Goal: Task Accomplishment & Management: Use online tool/utility

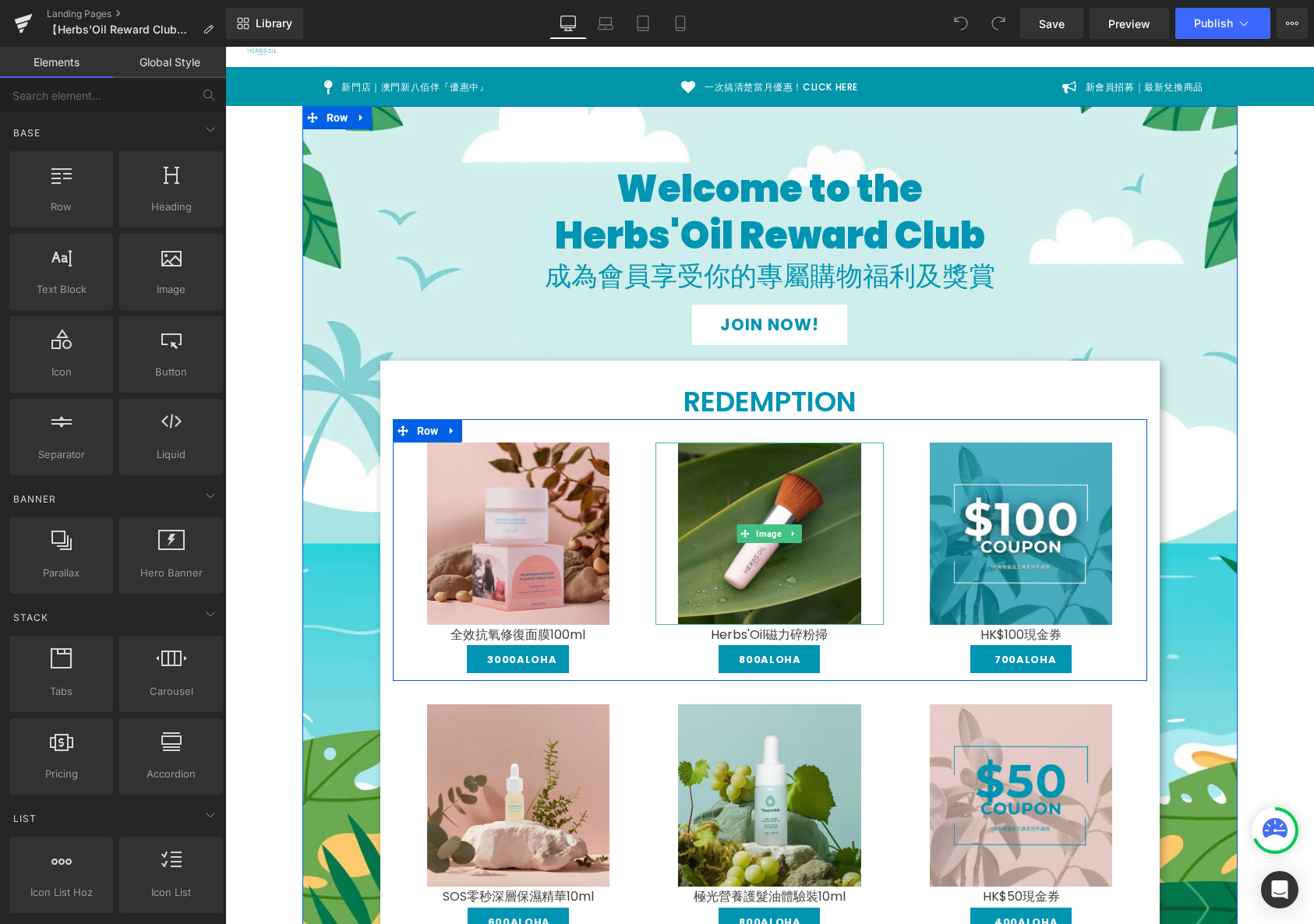
scroll to position [241, 0]
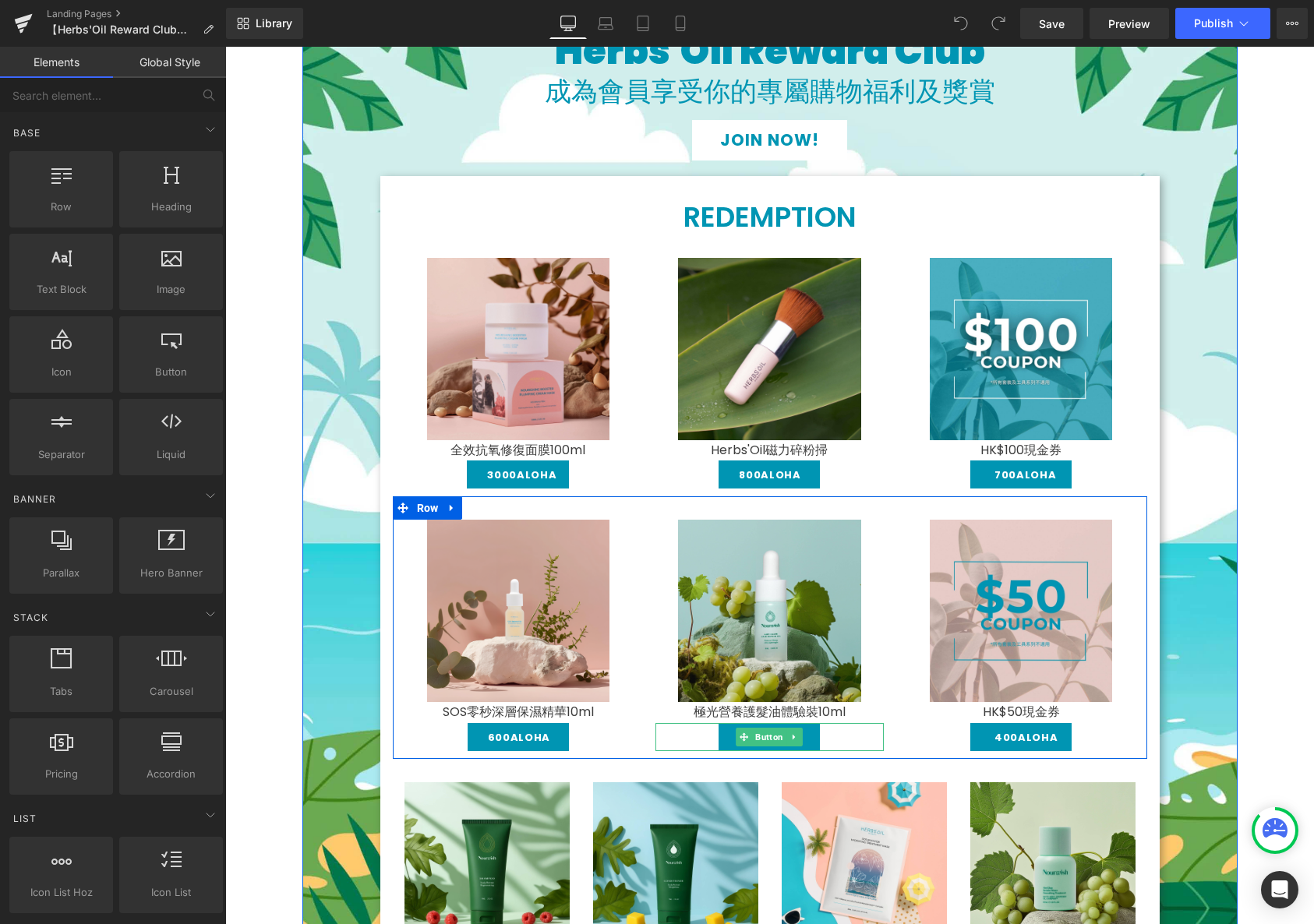
click at [833, 738] on div "800ALOHA" at bounding box center [770, 737] width 228 height 28
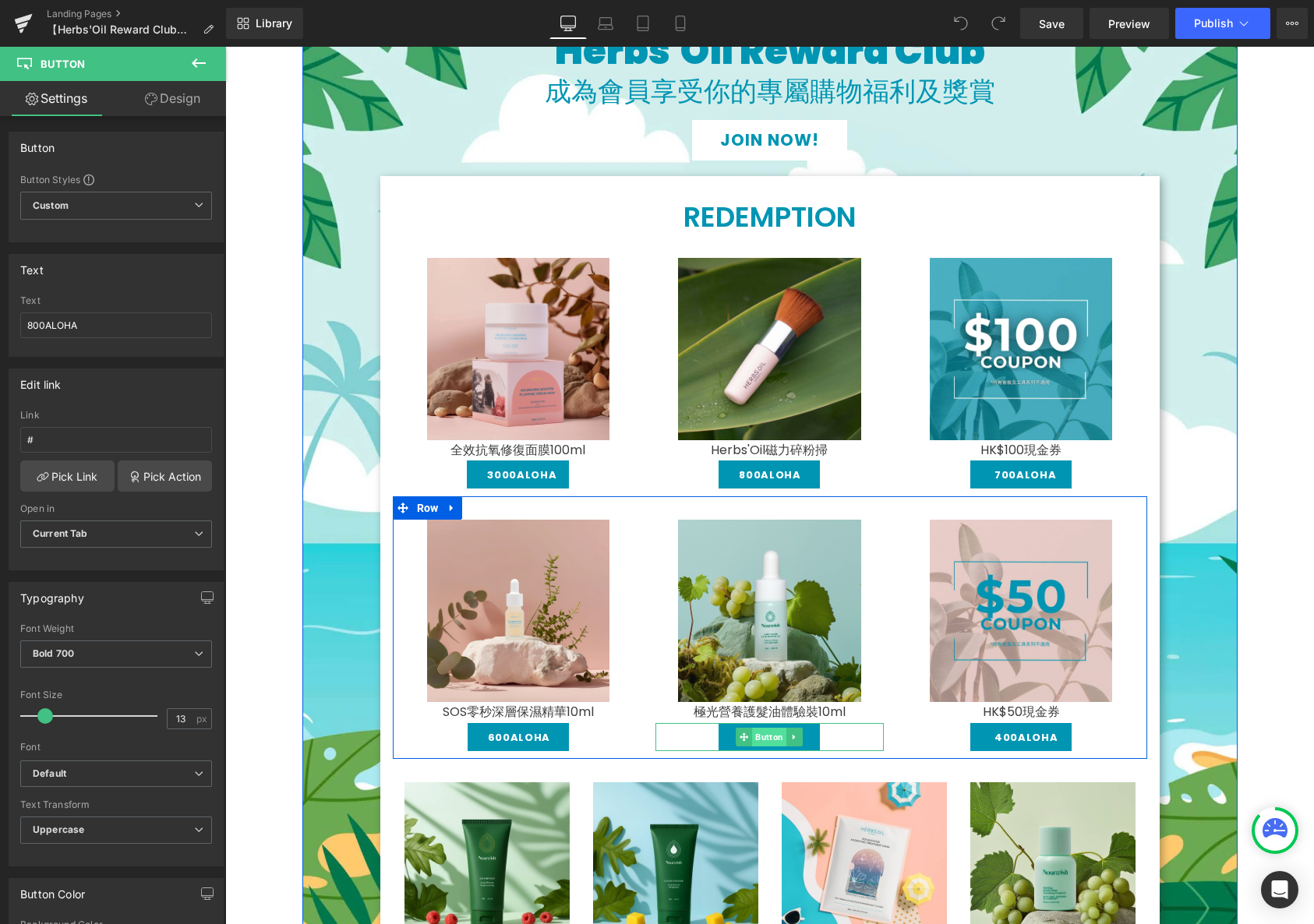
click at [758, 738] on span "Button" at bounding box center [770, 737] width 34 height 19
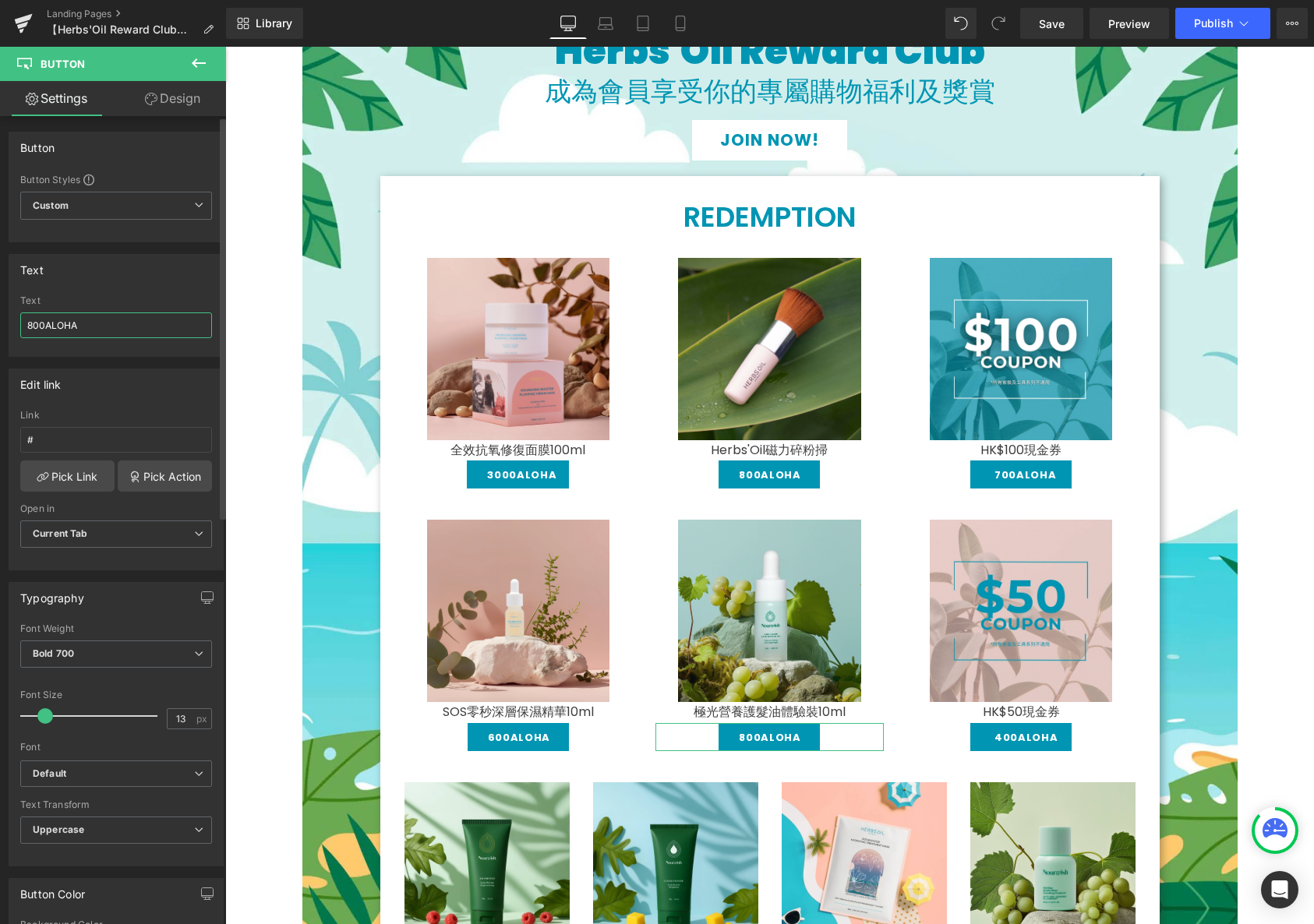
drag, startPoint x: 30, startPoint y: 318, endPoint x: 31, endPoint y: 327, distance: 9.1
click at [31, 327] on input "800ALOHA" at bounding box center [116, 325] width 191 height 26
type input "400ALOHA"
click at [1057, 29] on span "Save" at bounding box center [1052, 23] width 26 height 16
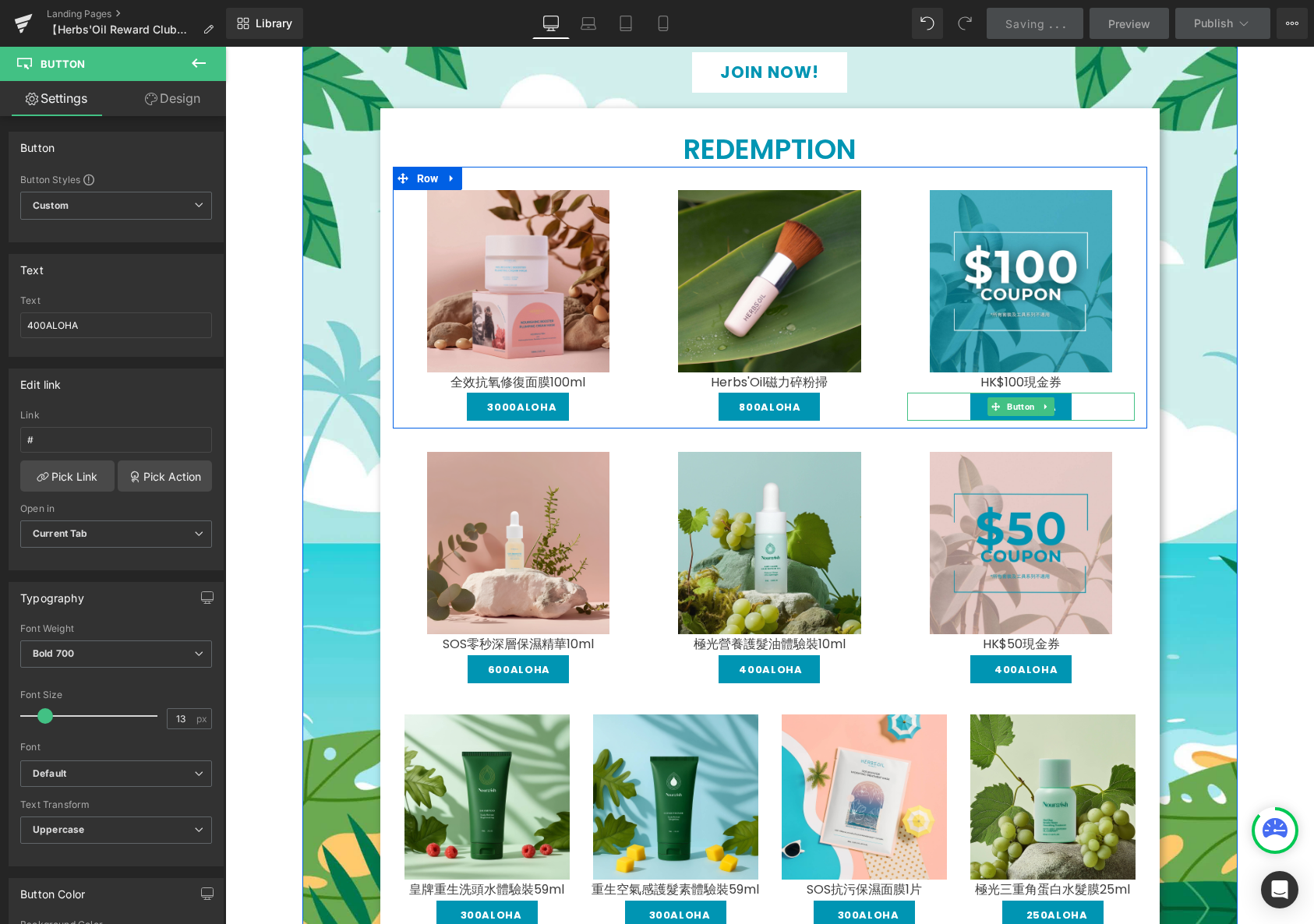
scroll to position [522, 0]
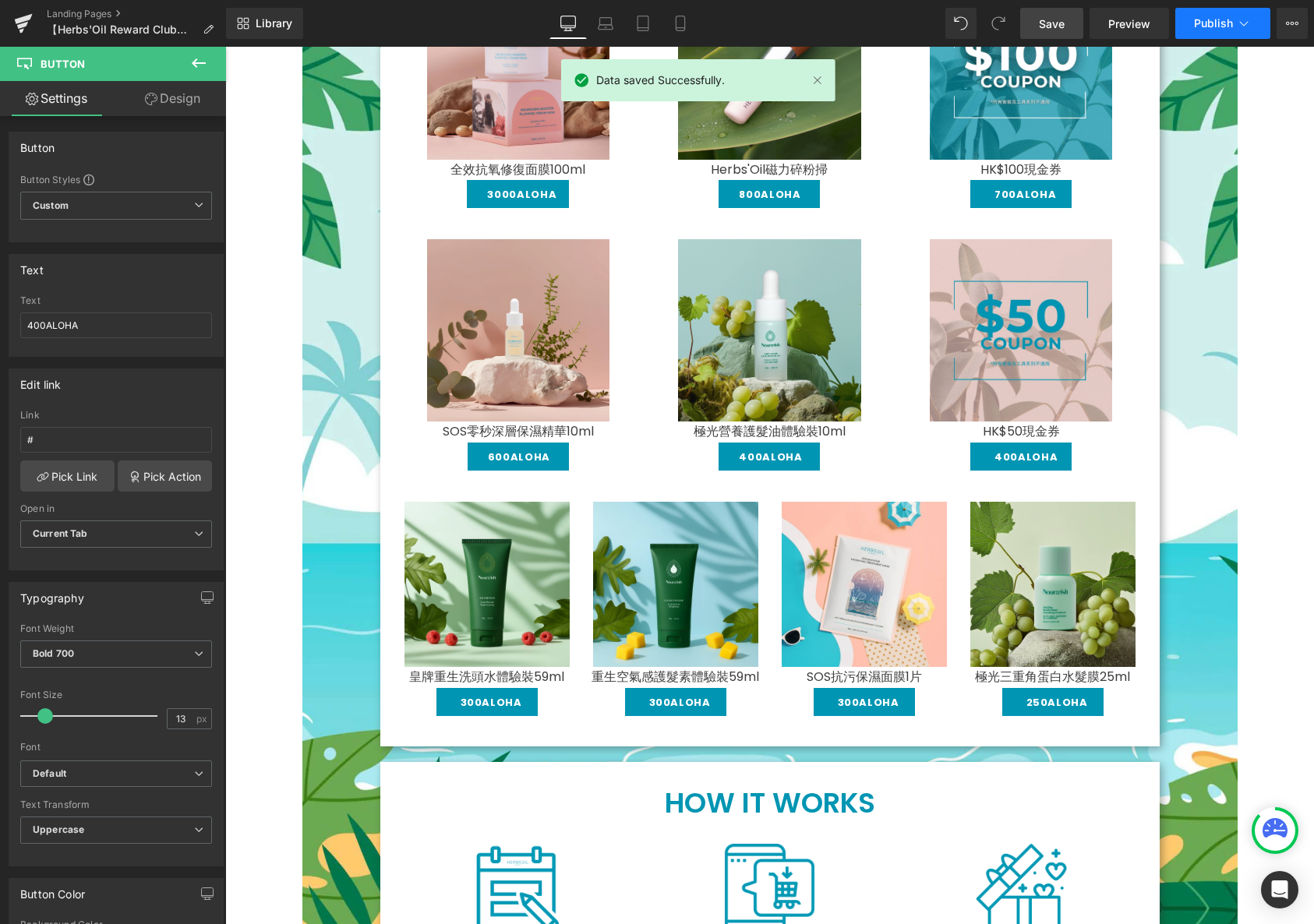
click at [1207, 30] on button "Publish" at bounding box center [1222, 23] width 95 height 31
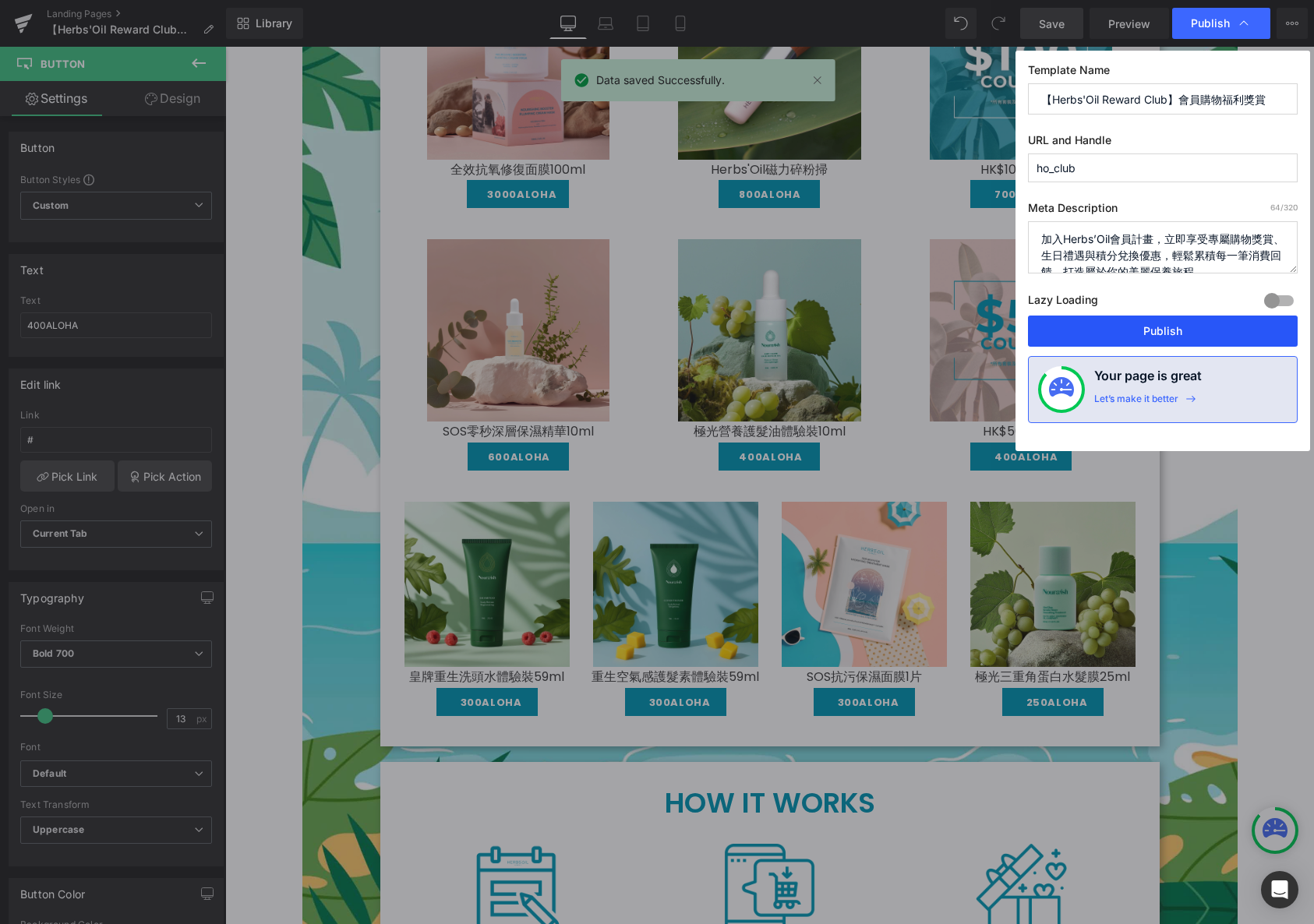
click at [1137, 342] on button "Publish" at bounding box center [1163, 331] width 269 height 31
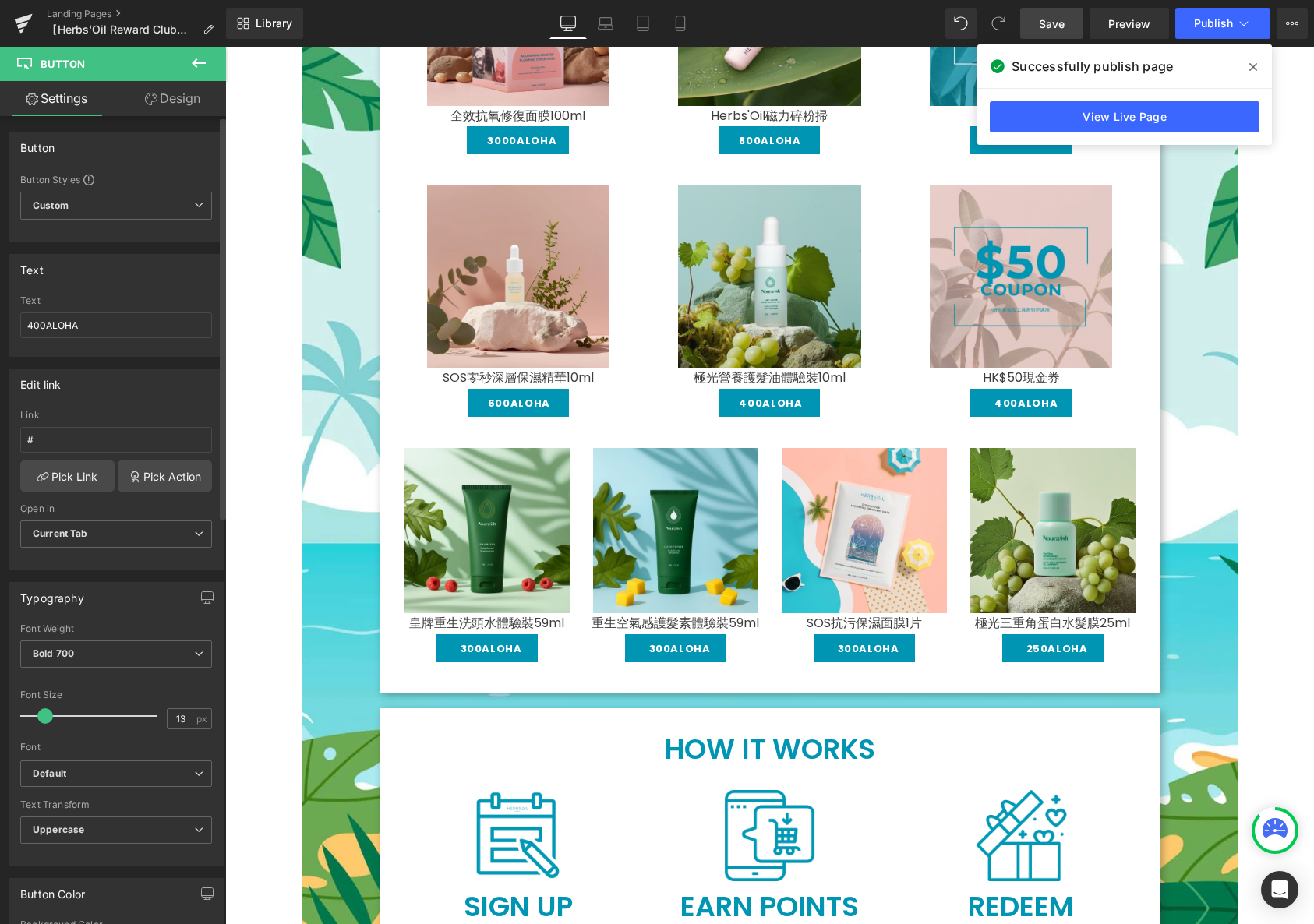
scroll to position [764, 0]
